Goal: Task Accomplishment & Management: Complete application form

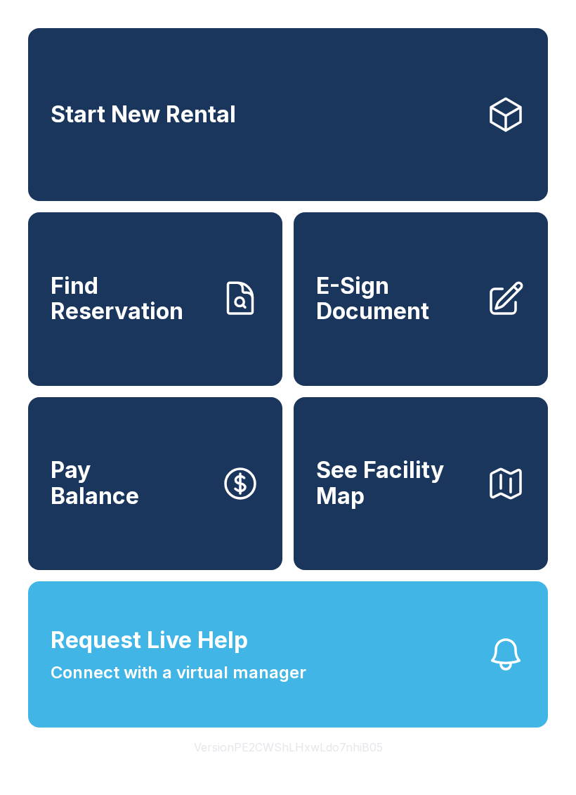
click at [440, 363] on link "E-Sign Document" at bounding box center [421, 298] width 254 height 173
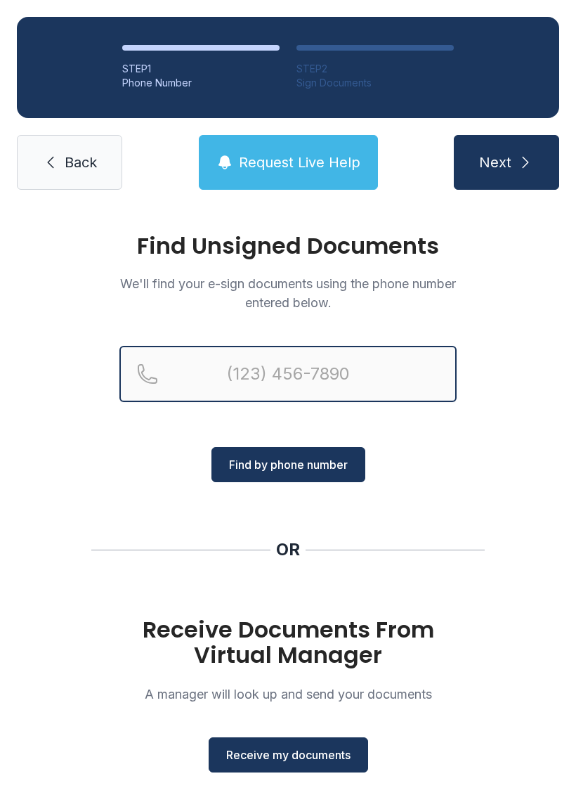
click at [380, 392] on input "Reservation phone number" at bounding box center [287, 374] width 337 height 56
type input "(201) 274-984"
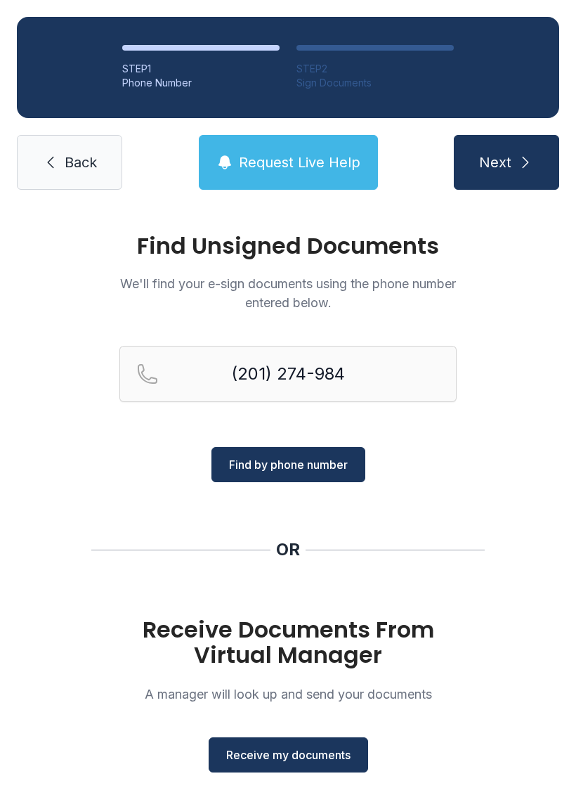
click at [552, 517] on div "Find Unsigned Documents We'll find your e-sign documents using the phone number…" at bounding box center [288, 518] width 576 height 622
click at [324, 750] on span "Receive my documents" at bounding box center [288, 754] width 124 height 17
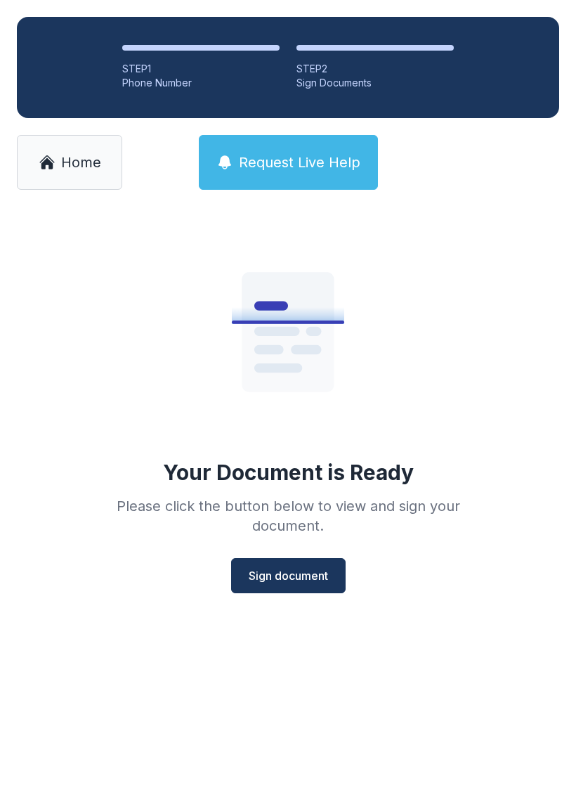
click at [295, 590] on button "Sign document" at bounding box center [288, 575] width 115 height 35
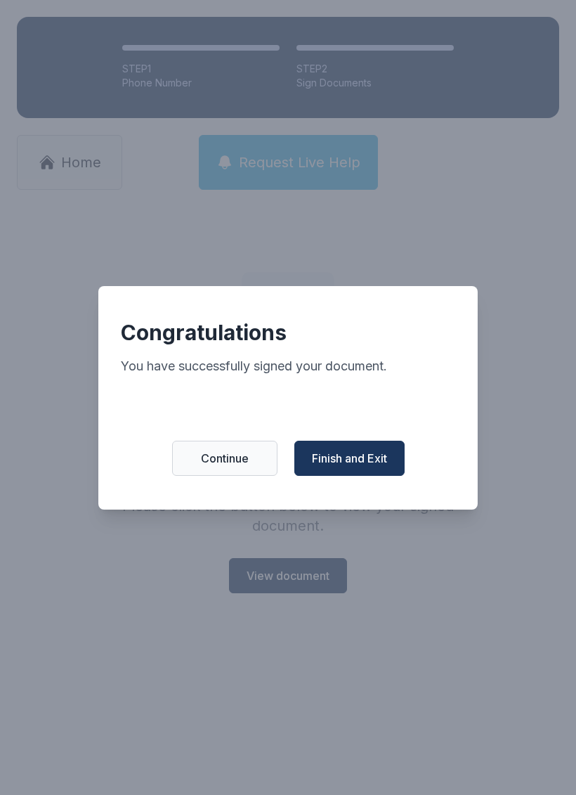
click at [358, 467] on span "Finish and Exit" at bounding box center [349, 458] width 75 height 17
